Goal: Task Accomplishment & Management: Complete application form

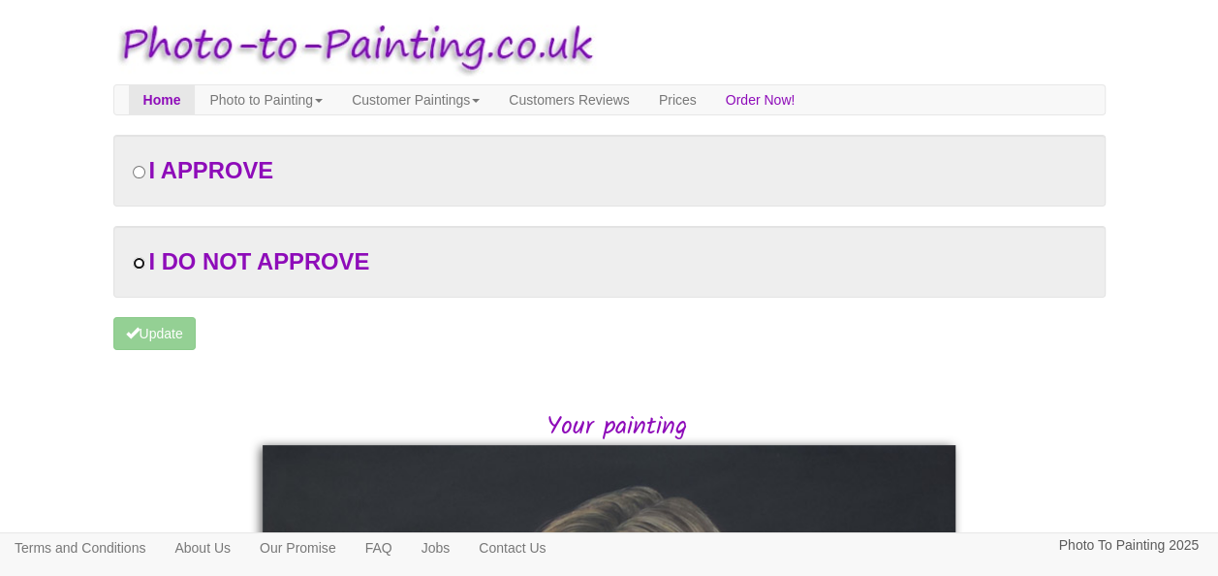
click at [134, 259] on input "radio" at bounding box center [139, 263] width 13 height 13
radio input "true"
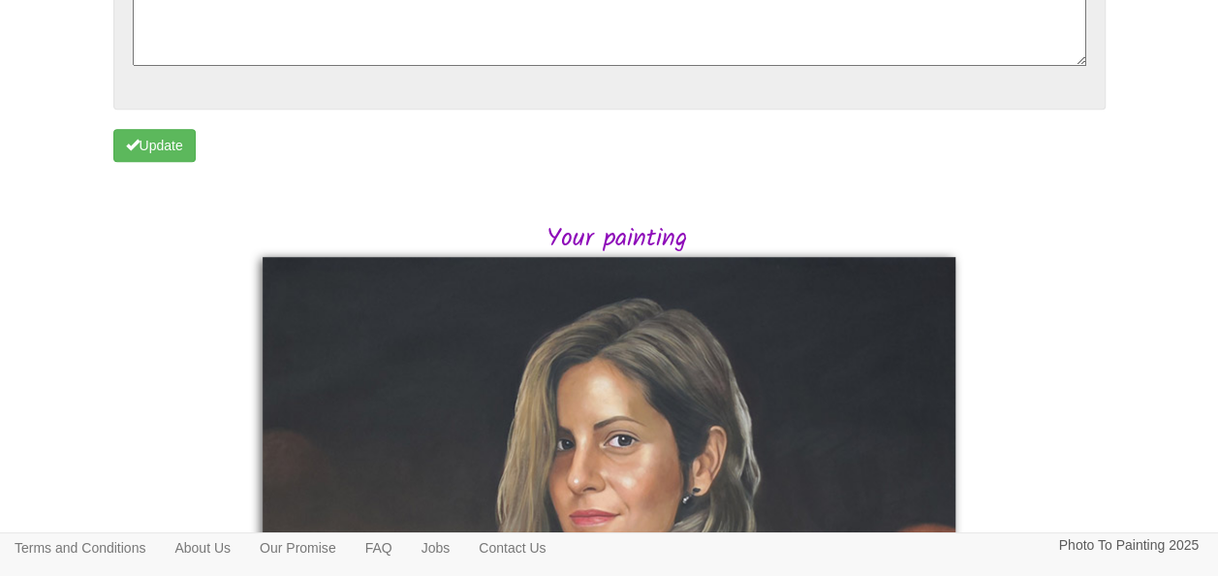
scroll to position [439, 0]
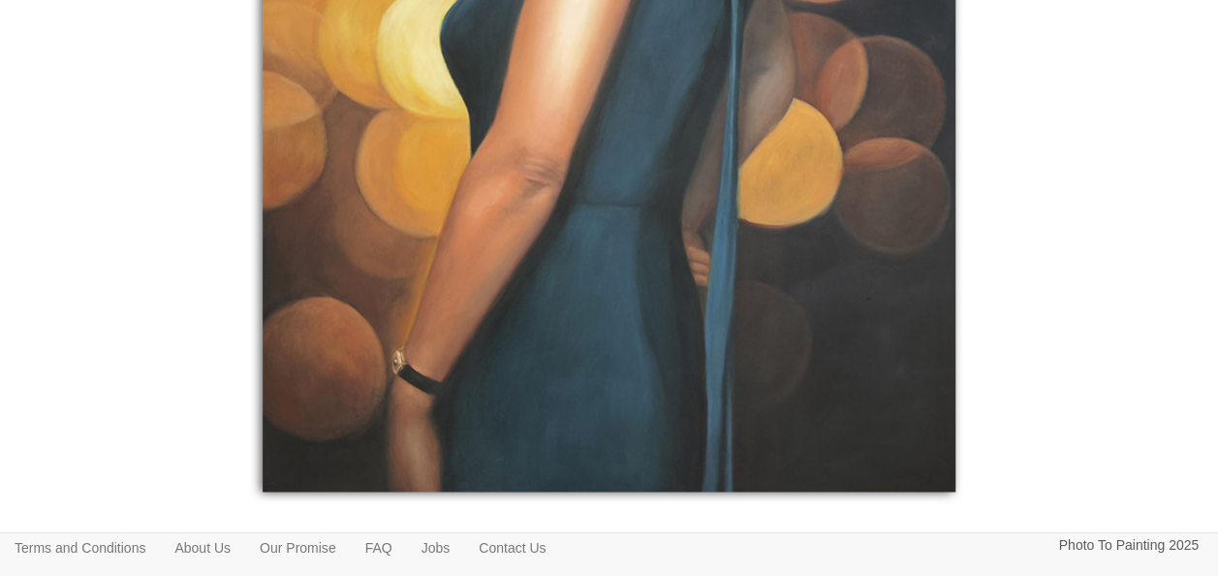
scroll to position [1203, 0]
